Goal: Information Seeking & Learning: Learn about a topic

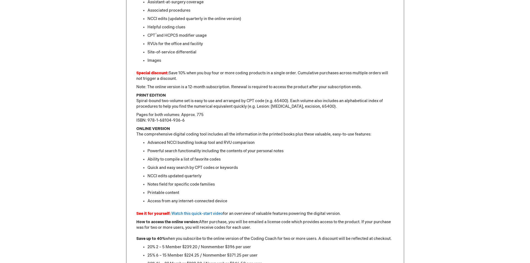
scroll to position [362, 0]
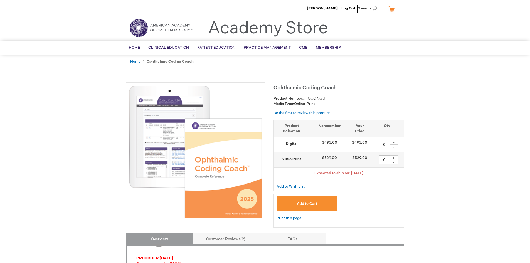
click at [334, 5] on li "[PERSON_NAME]" at bounding box center [322, 8] width 34 height 17
click at [144, 22] on img at bounding box center [160, 28] width 67 height 20
click at [132, 46] on span "Home" at bounding box center [134, 47] width 11 height 4
click at [145, 28] on img at bounding box center [160, 28] width 67 height 20
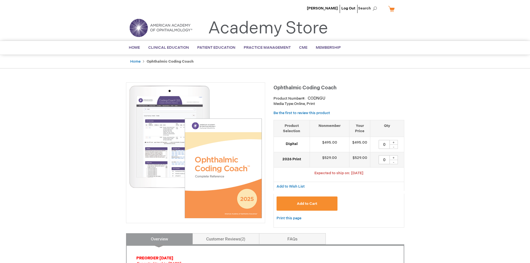
click at [170, 29] on img at bounding box center [160, 28] width 67 height 20
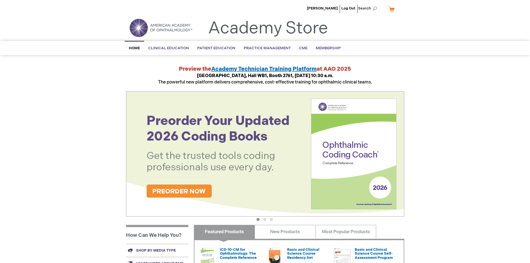
click at [507, 90] on div "Emily Francis Log Out Search My Cart CLOSE RECENTLY ADDED ITEM(S) Close There a…" at bounding box center [265, 209] width 530 height 418
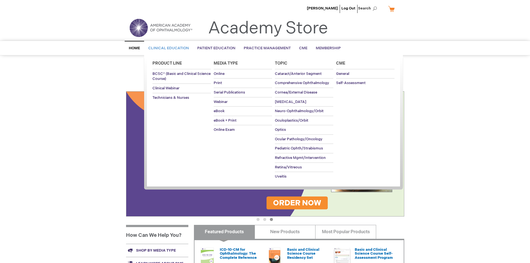
click at [155, 48] on span "Clinical Education" at bounding box center [168, 48] width 41 height 4
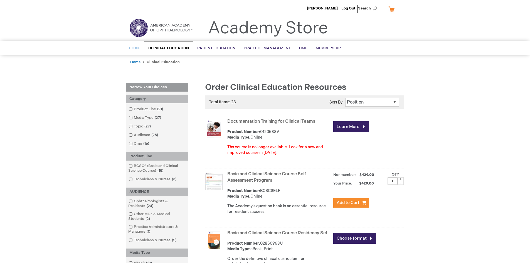
click at [135, 48] on span "Home" at bounding box center [134, 48] width 11 height 4
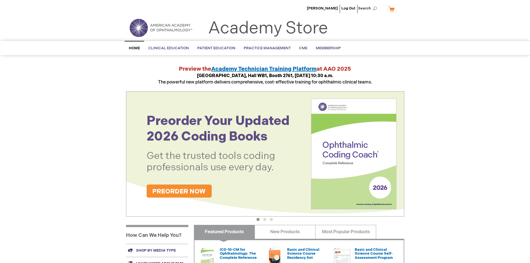
scroll to position [111, 0]
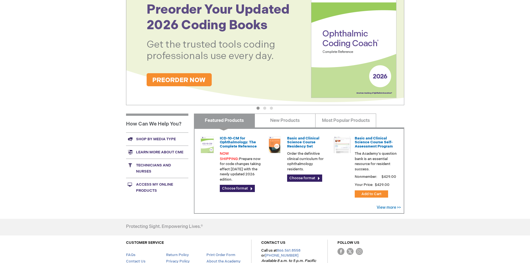
click at [155, 187] on link "Access My Online Products" at bounding box center [157, 187] width 62 height 19
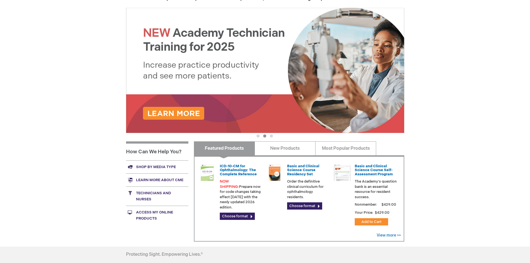
scroll to position [0, 0]
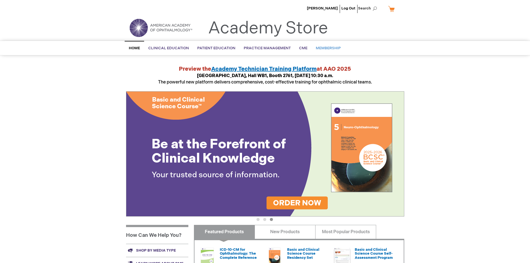
click at [327, 49] on span "Membership" at bounding box center [328, 48] width 25 height 4
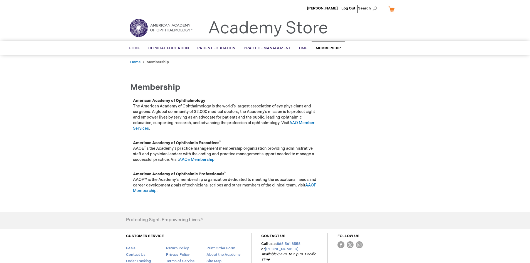
click at [385, 93] on div "Membership Membership American Academy of Ophthalmology The American Academy of…" at bounding box center [265, 141] width 278 height 117
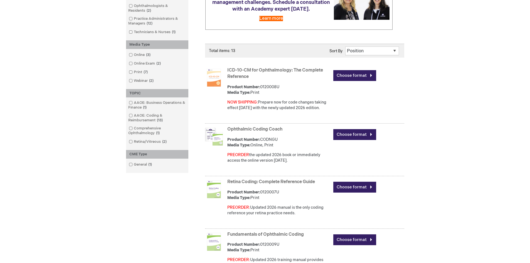
scroll to position [195, 0]
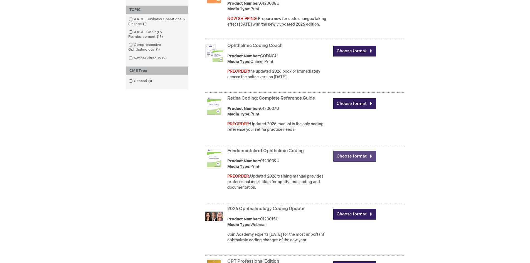
click at [349, 156] on link "Choose format" at bounding box center [354, 156] width 43 height 11
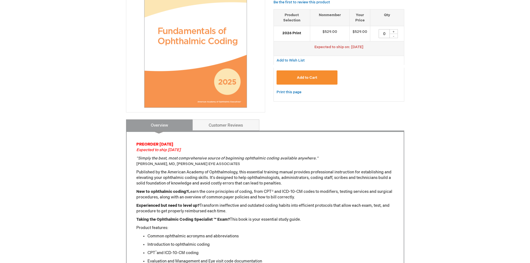
scroll to position [56, 0]
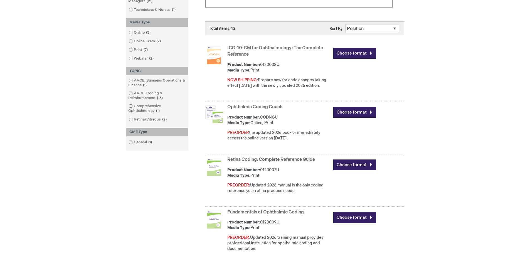
scroll to position [78, 0]
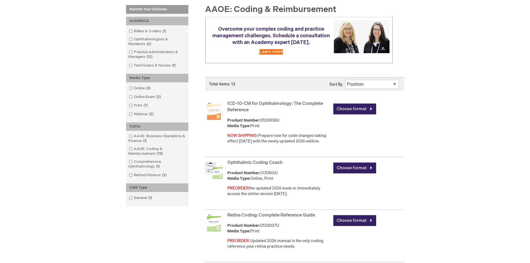
click at [393, 85] on select "Position Product Name : A to Z Product Name : Z to A Price : Low to High Price …" at bounding box center [372, 84] width 54 height 9
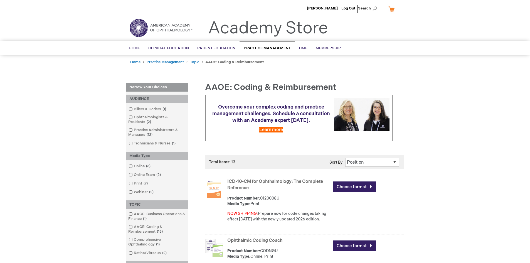
scroll to position [28, 0]
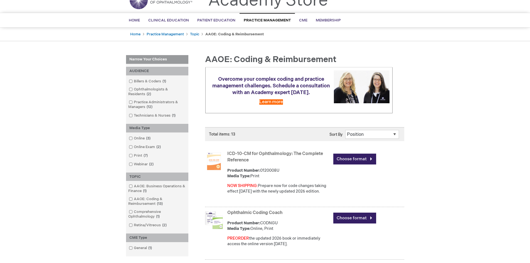
click at [293, 178] on div "Product Number: 0120008U Media Type: Print" at bounding box center [278, 173] width 103 height 11
click at [134, 147] on span at bounding box center [134, 147] width 0 height 4
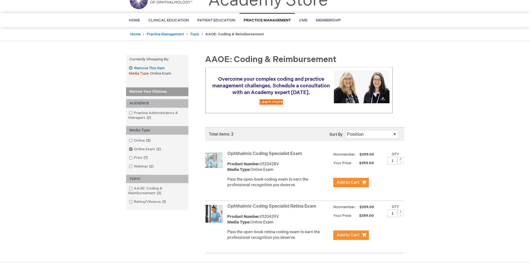
click at [130, 152] on ol "Online 3 items Online Exam 2 items Print 7 items Webinar 2 items" at bounding box center [157, 153] width 57 height 32
click at [134, 149] on span at bounding box center [134, 149] width 0 height 4
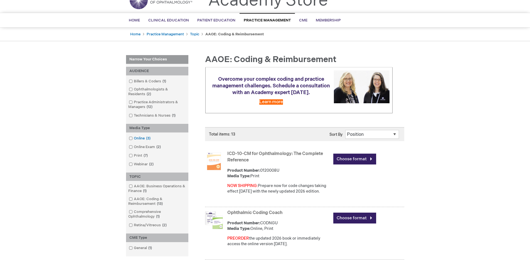
click at [131, 140] on link "Online 3 items" at bounding box center [139, 138] width 25 height 5
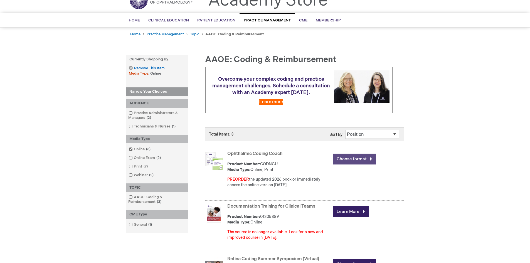
click at [354, 159] on link "Choose format" at bounding box center [354, 159] width 43 height 11
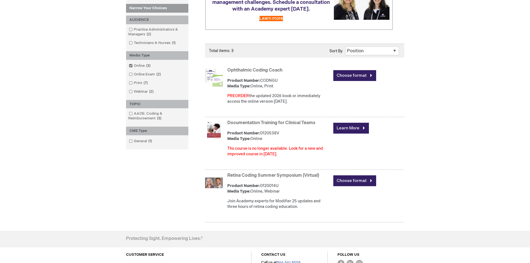
scroll to position [28, 0]
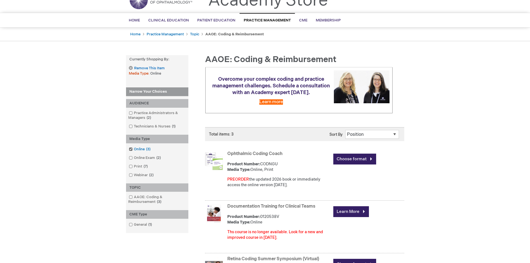
click at [134, 148] on span at bounding box center [134, 149] width 0 height 4
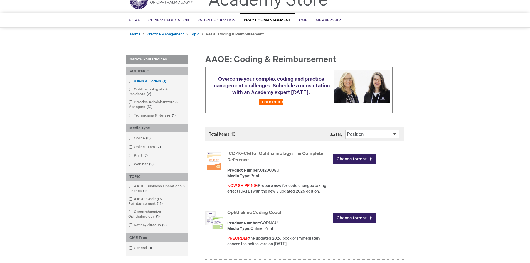
click at [134, 81] on span at bounding box center [134, 81] width 0 height 4
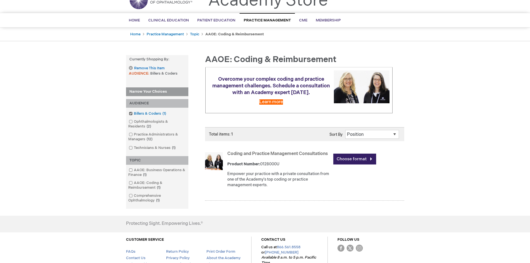
click at [134, 113] on span at bounding box center [134, 113] width 0 height 4
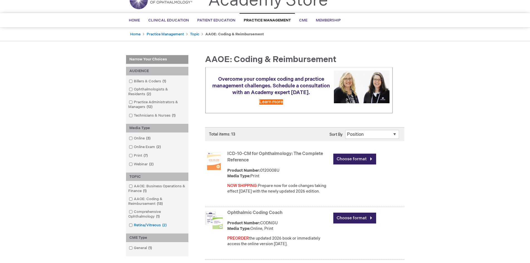
scroll to position [83, 0]
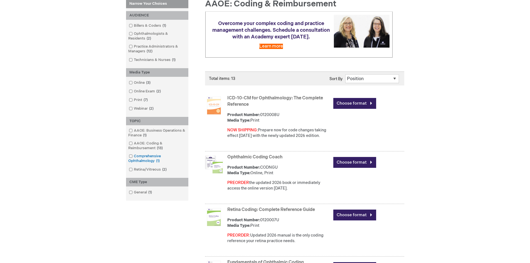
click at [134, 155] on span at bounding box center [134, 156] width 0 height 4
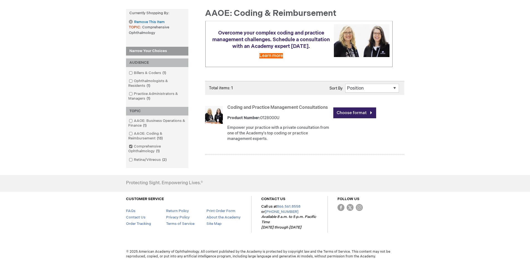
scroll to position [74, 0]
click at [134, 147] on span at bounding box center [134, 146] width 0 height 4
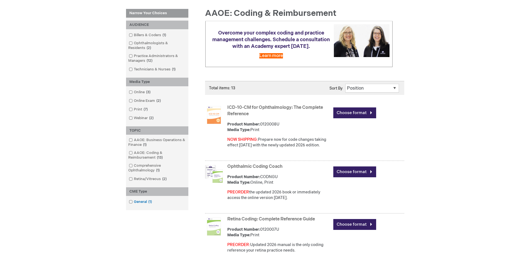
click at [134, 202] on span at bounding box center [134, 201] width 0 height 4
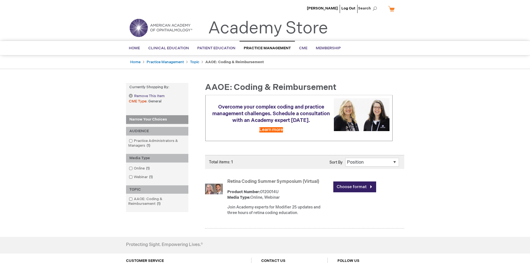
click at [132, 94] on link "Remove This Item" at bounding box center [147, 96] width 36 height 5
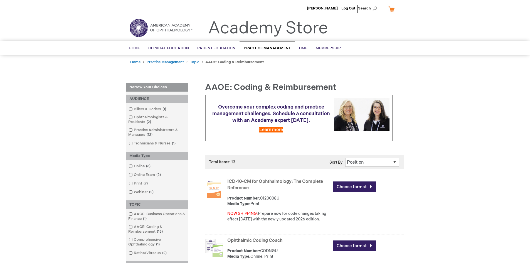
scroll to position [28, 0]
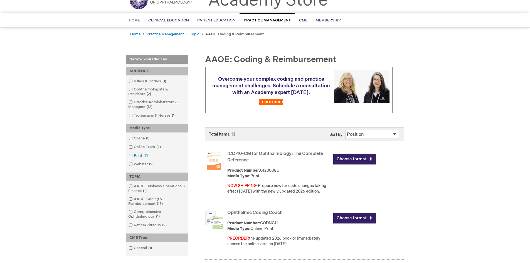
click at [134, 156] on span at bounding box center [134, 155] width 0 height 4
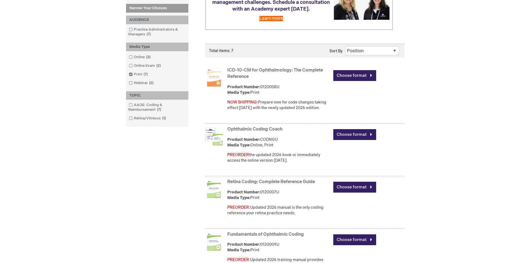
scroll to position [167, 0]
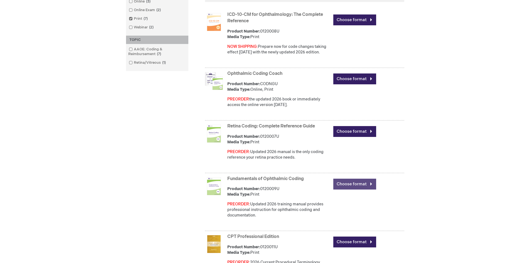
click at [356, 182] on link "Choose format" at bounding box center [354, 184] width 43 height 11
